Goal: Register for event/course

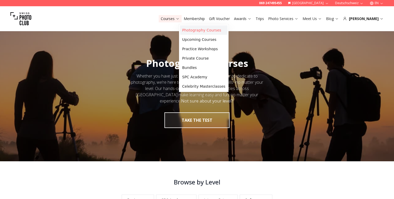
click at [196, 30] on link "Photography Courses" at bounding box center [203, 30] width 47 height 9
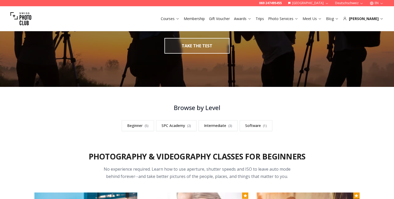
scroll to position [136, 0]
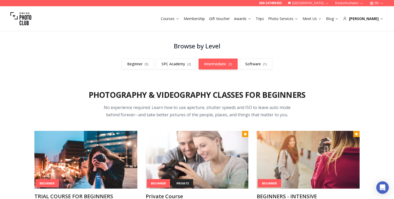
click at [218, 65] on link "Intermediate ( 3 )" at bounding box center [218, 64] width 39 height 11
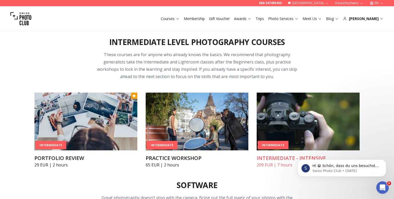
click at [289, 121] on img at bounding box center [308, 122] width 103 height 58
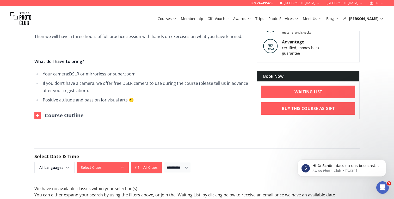
scroll to position [252, 0]
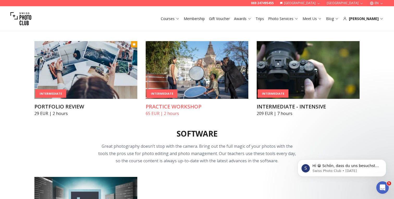
scroll to position [598, 0]
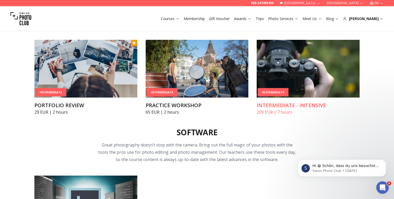
click at [309, 60] on img at bounding box center [308, 69] width 103 height 58
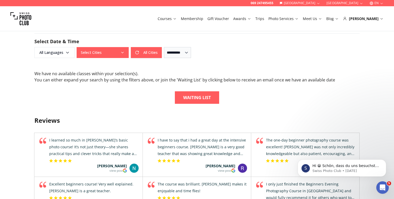
scroll to position [367, 0]
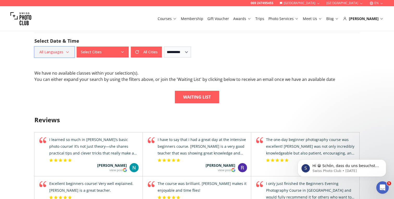
click at [53, 51] on span "All Languages" at bounding box center [54, 51] width 39 height 9
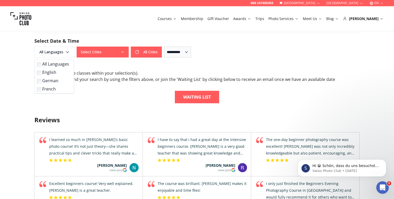
click at [52, 71] on label "English" at bounding box center [53, 72] width 33 height 6
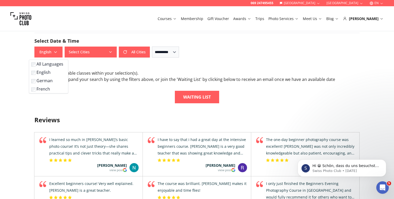
click at [78, 60] on form "**********" at bounding box center [197, 45] width 334 height 50
click at [84, 50] on button "Select Cities" at bounding box center [91, 52] width 52 height 11
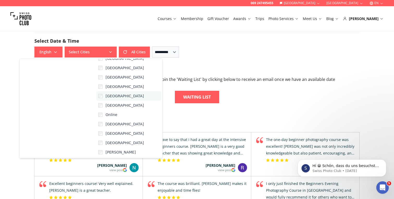
scroll to position [0, 0]
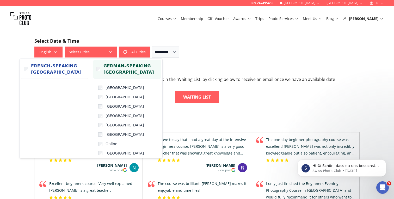
click at [129, 72] on span "German-speaking [GEOGRAPHIC_DATA]" at bounding box center [130, 69] width 55 height 13
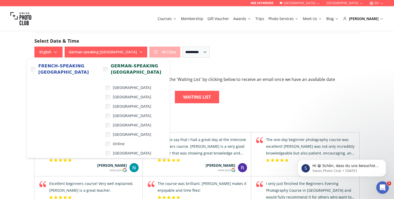
click at [238, 85] on div "We have no available classes within your selection(s) . You can either expand y…" at bounding box center [196, 86] width 325 height 33
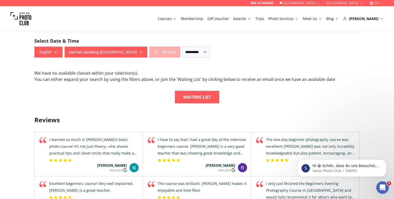
click at [21, 18] on img at bounding box center [20, 18] width 21 height 21
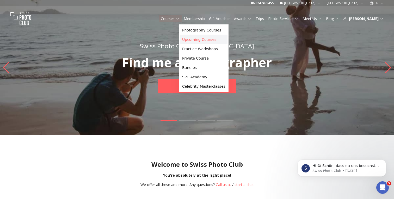
click at [193, 39] on link "Upcoming Courses" at bounding box center [203, 39] width 47 height 9
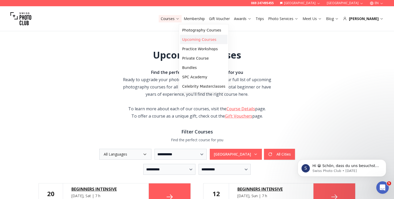
click at [195, 40] on link "Upcoming Courses" at bounding box center [203, 39] width 47 height 9
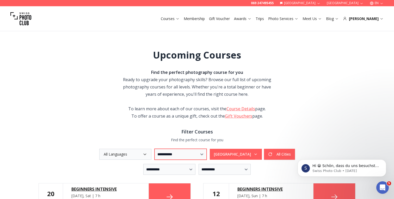
click at [170, 153] on select "**********" at bounding box center [181, 154] width 52 height 11
click at [132, 156] on button "All Languages" at bounding box center [125, 154] width 52 height 11
click at [119, 175] on span "English" at bounding box center [113, 176] width 13 height 5
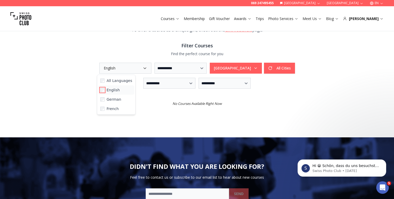
scroll to position [87, 0]
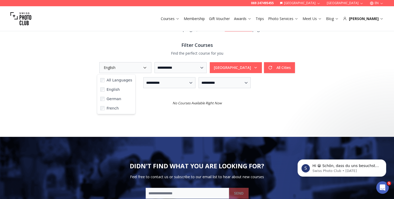
click at [197, 107] on div "**********" at bounding box center [197, 37] width 334 height 199
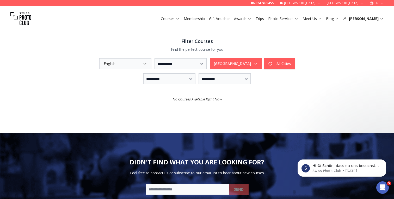
scroll to position [0, 0]
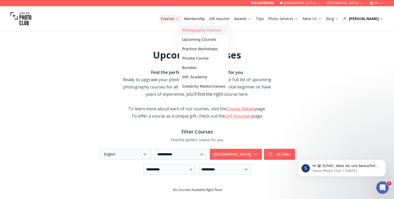
click at [193, 29] on link "Photography Courses" at bounding box center [203, 30] width 47 height 9
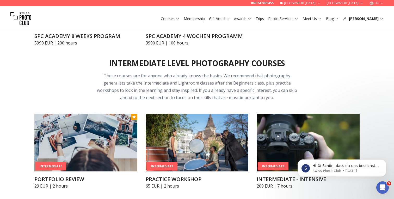
scroll to position [522, 0]
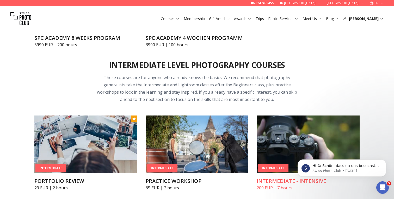
click at [274, 180] on h3 "INTERMEDIATE - INTENSIVE" at bounding box center [308, 181] width 103 height 7
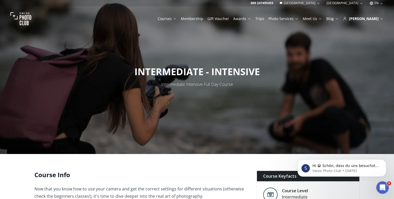
click at [24, 17] on img at bounding box center [20, 18] width 21 height 21
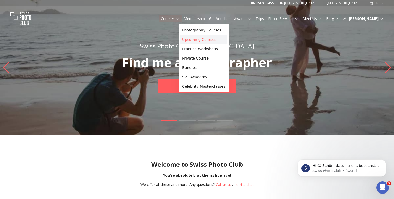
click at [194, 36] on link "Upcoming Courses" at bounding box center [203, 39] width 47 height 9
